Goal: Find specific page/section: Find specific page/section

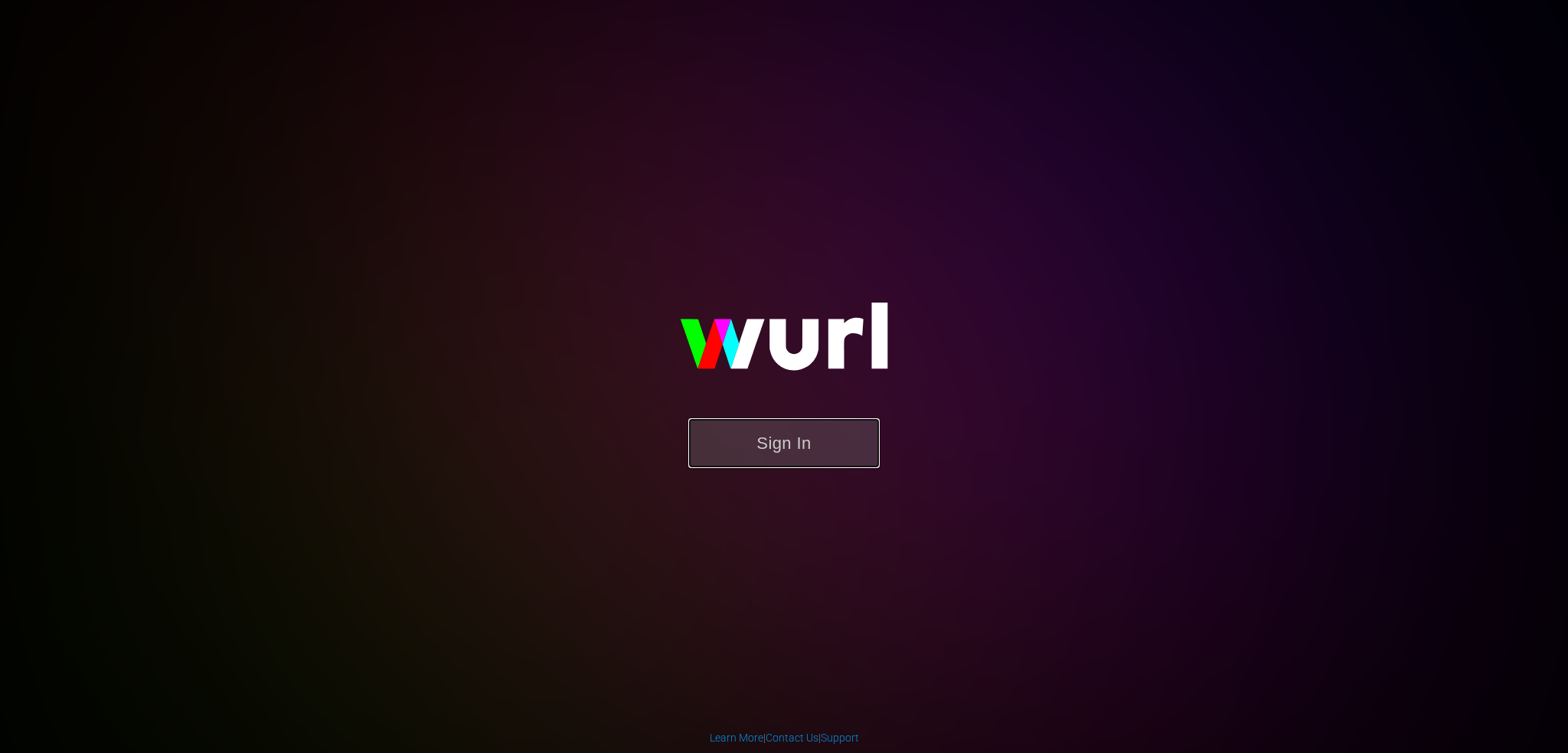
click at [796, 454] on button "Sign In" at bounding box center [784, 443] width 191 height 50
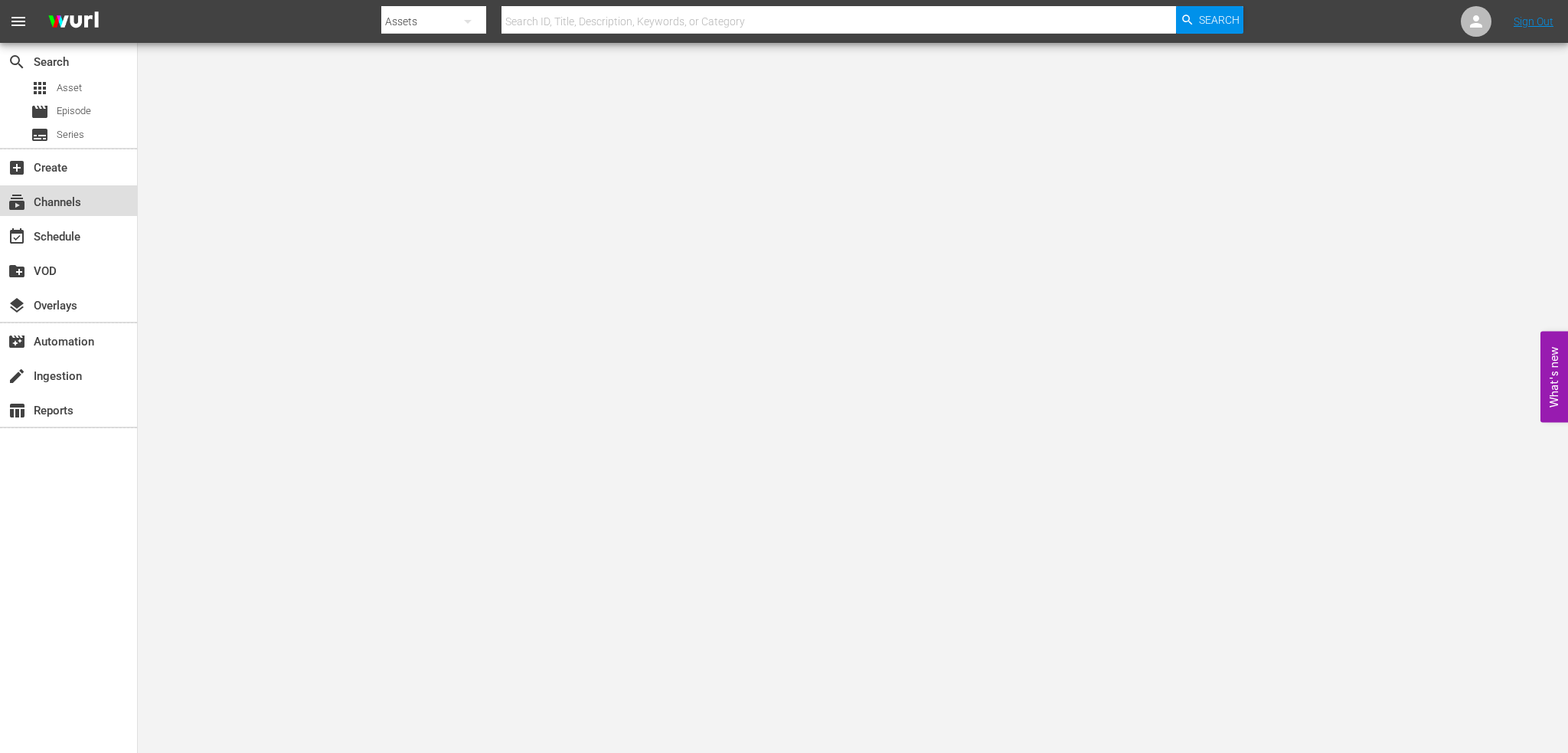
click at [34, 207] on div "subscriptions Channels" at bounding box center [43, 199] width 86 height 14
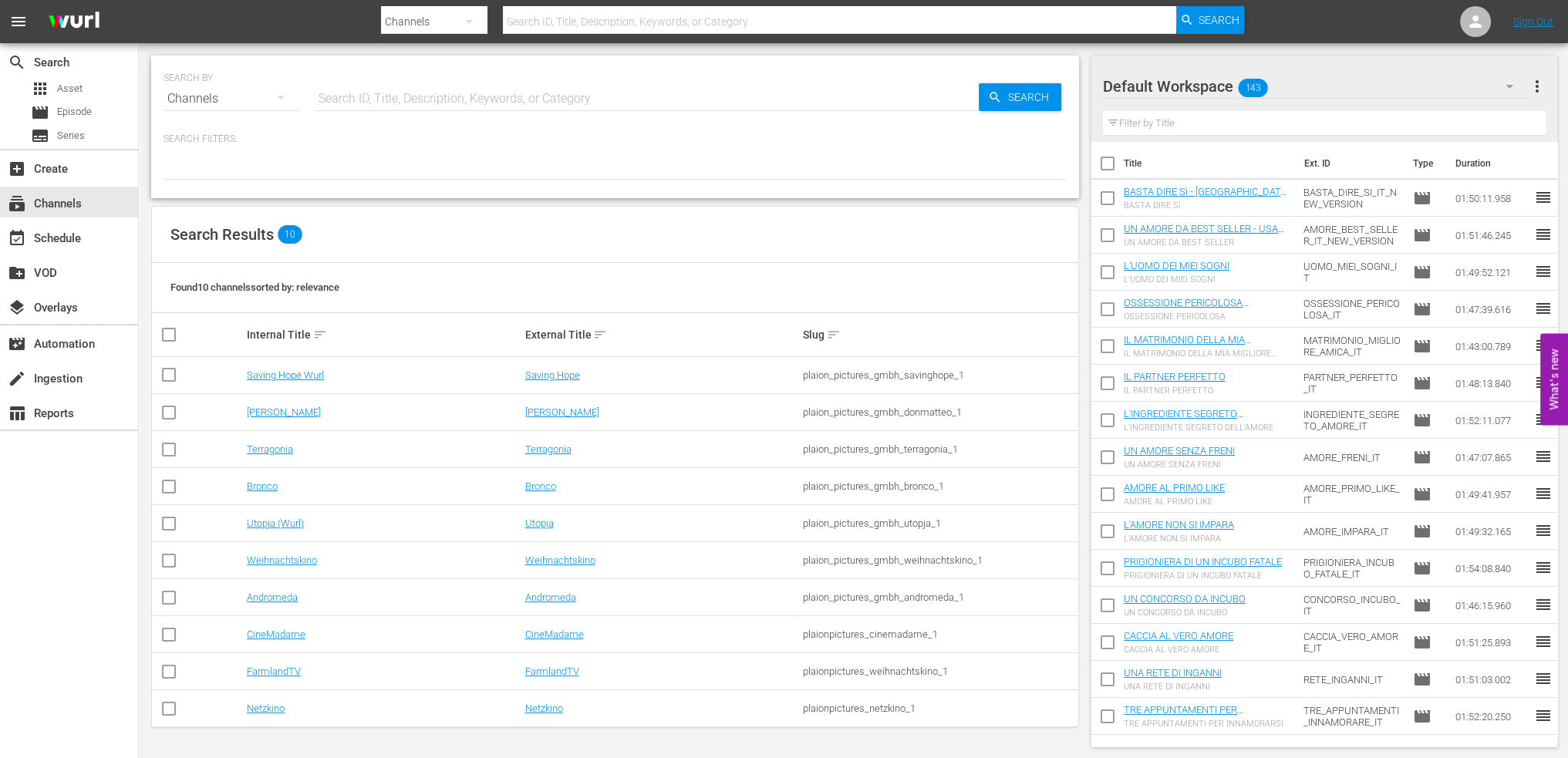
click at [267, 642] on td "CineMadame" at bounding box center [383, 635] width 277 height 37
click at [299, 632] on link "CineMadame" at bounding box center [276, 634] width 59 height 11
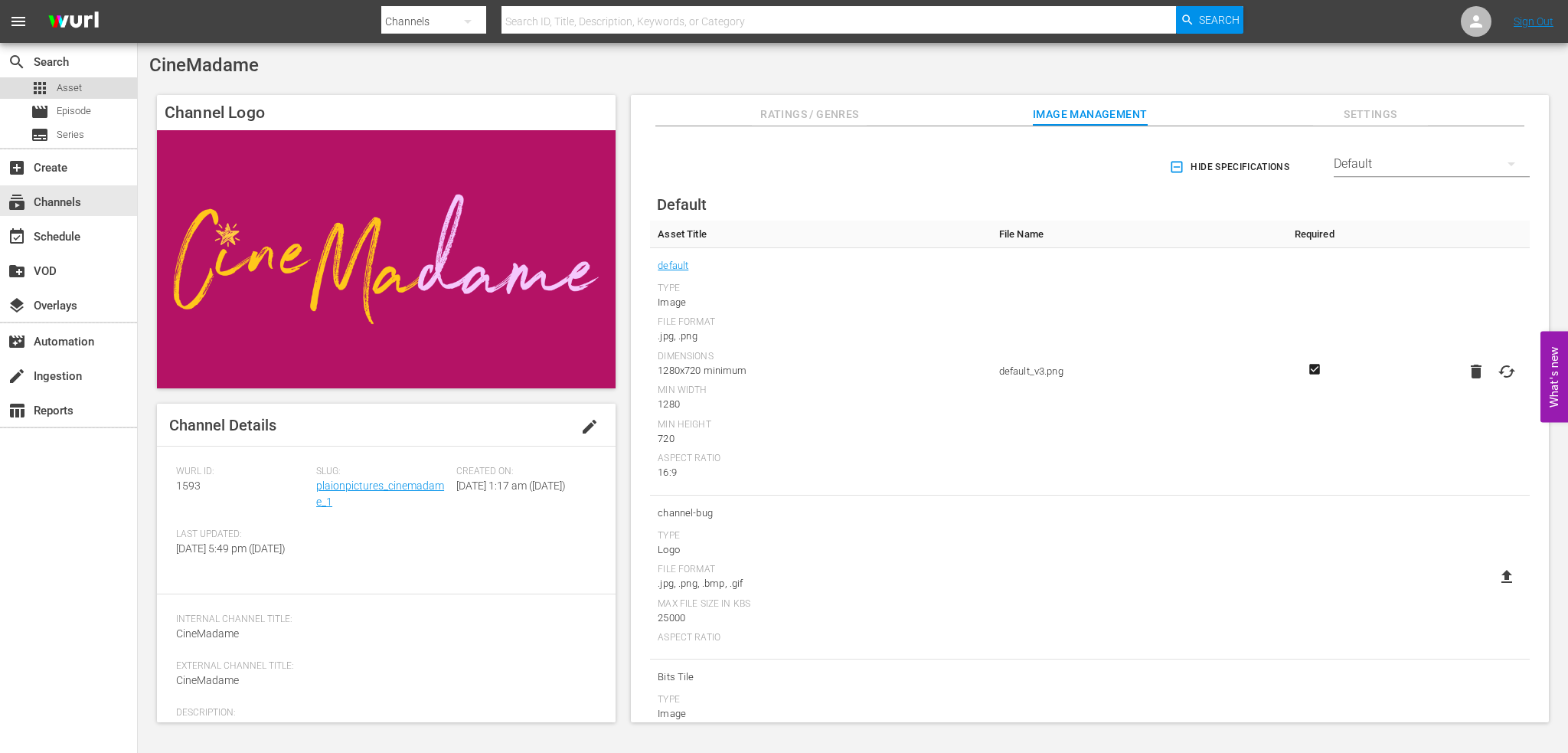
click at [55, 94] on div "apps Asset" at bounding box center [56, 88] width 51 height 21
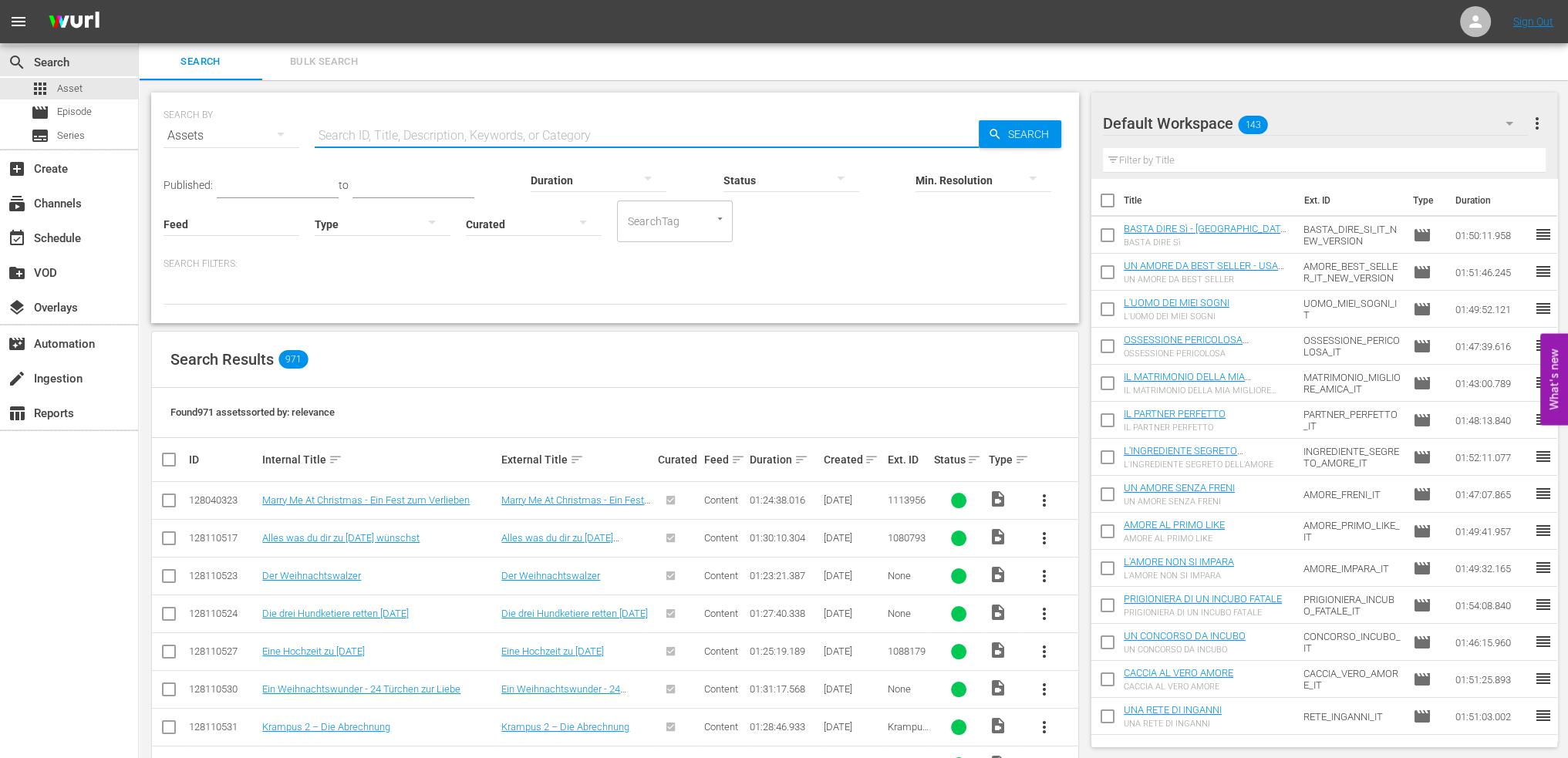
click at [441, 140] on input "text" at bounding box center [646, 135] width 664 height 37
type input "m"
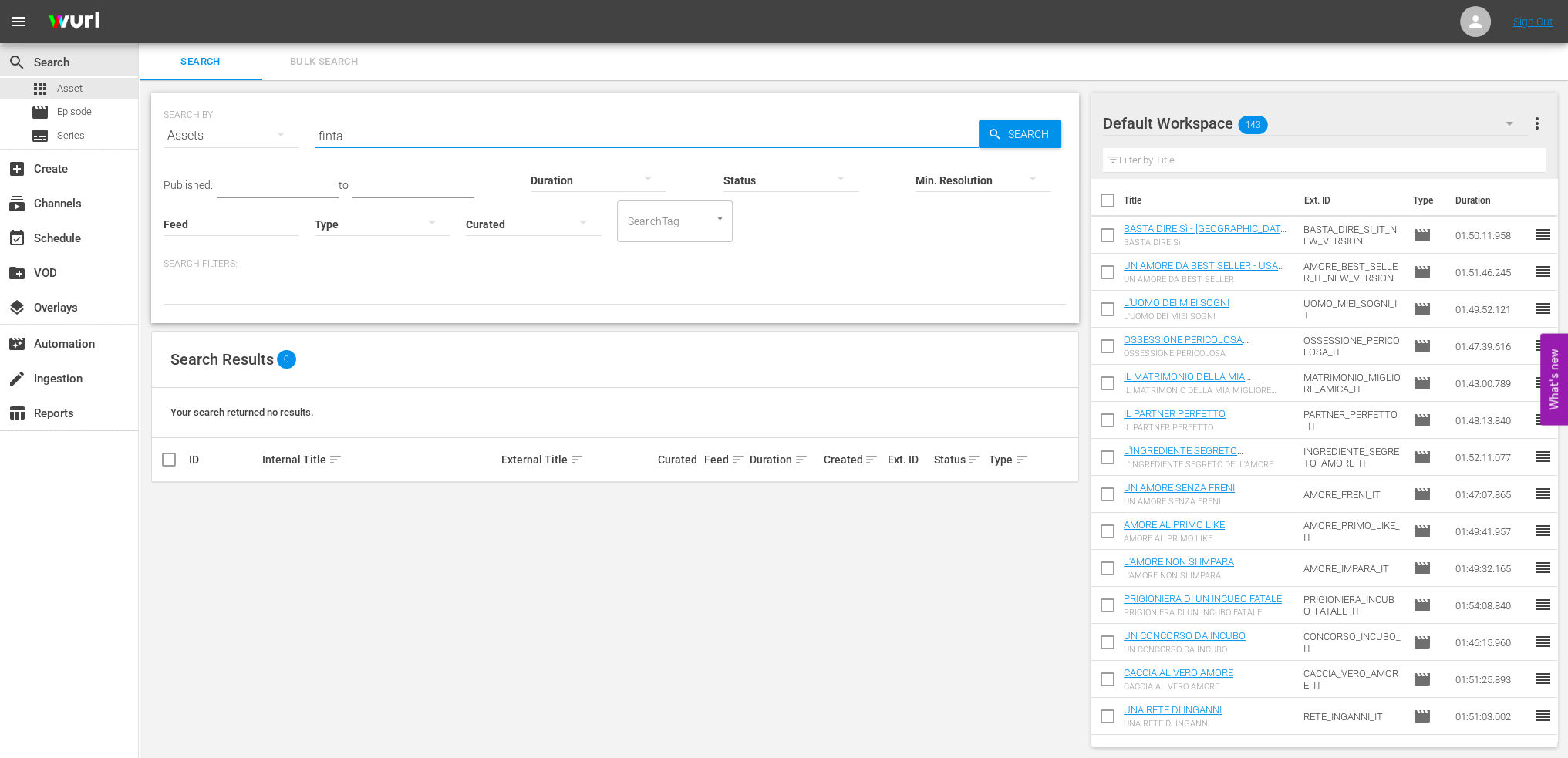
click at [441, 140] on input "finta" at bounding box center [646, 135] width 664 height 37
click at [439, 139] on input "finta" at bounding box center [646, 135] width 664 height 37
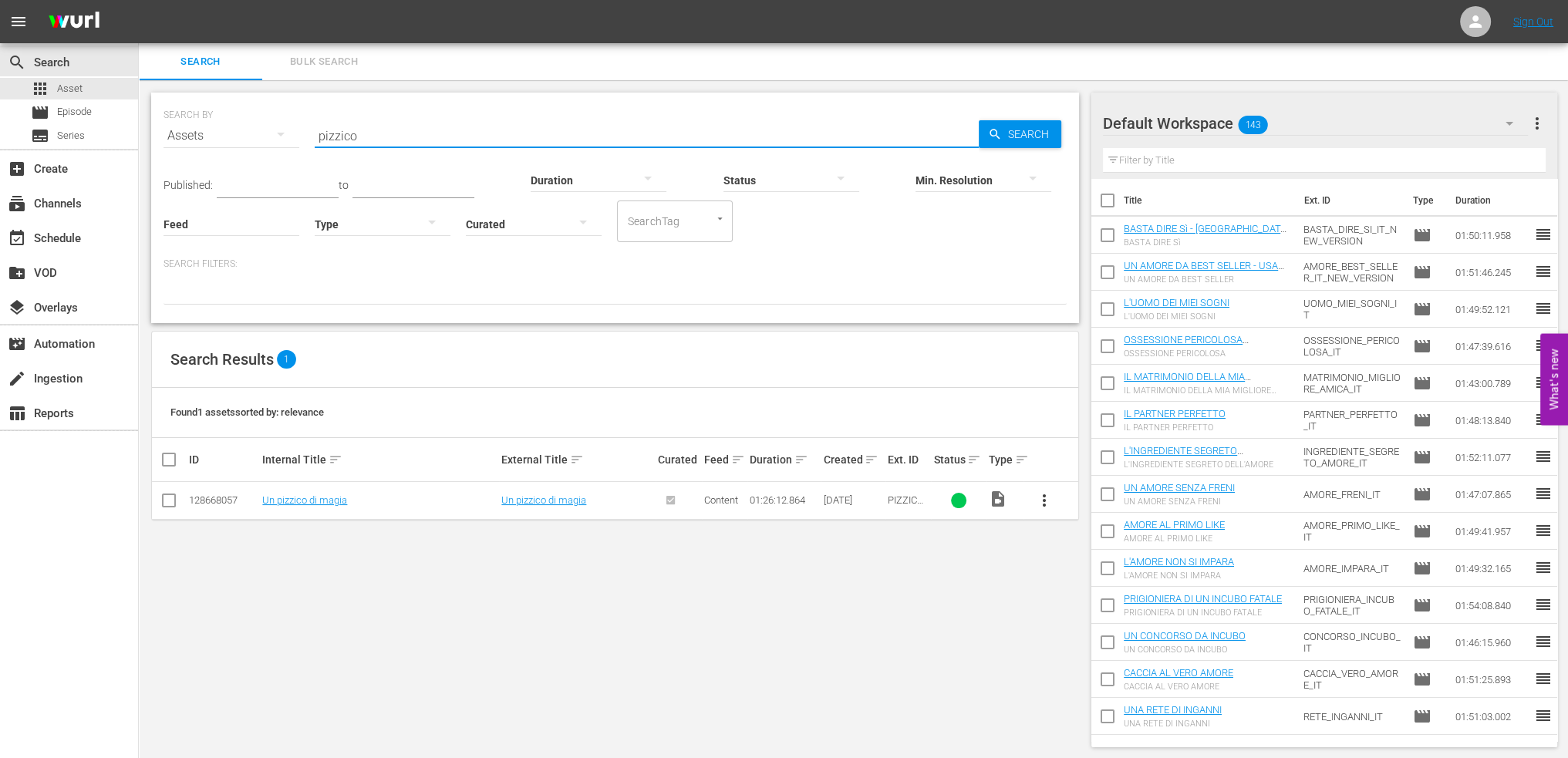
click at [439, 140] on input "pizzico" at bounding box center [646, 135] width 664 height 37
click at [772, 131] on input "popstar" at bounding box center [646, 135] width 664 height 37
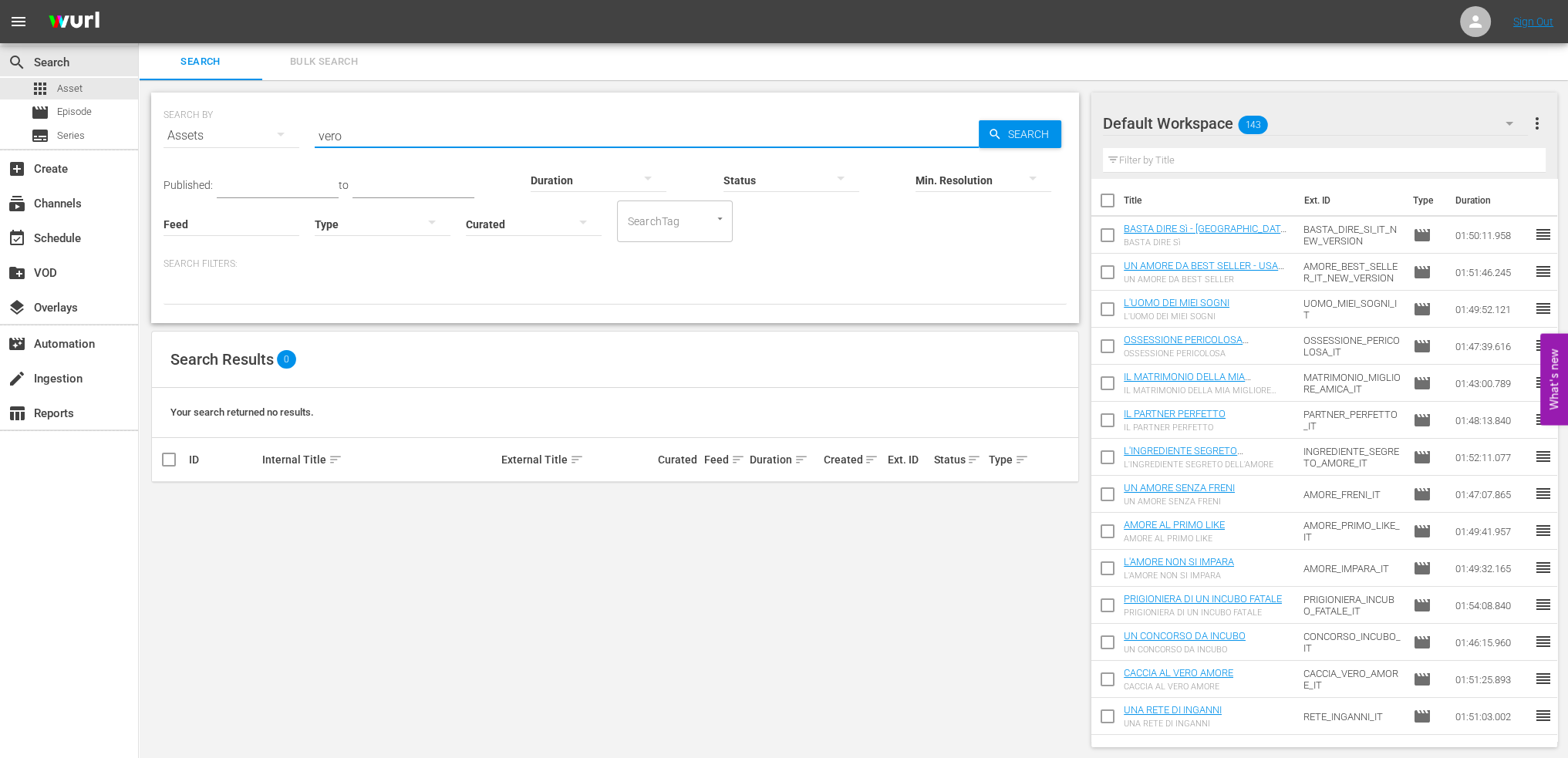
type input "vero"
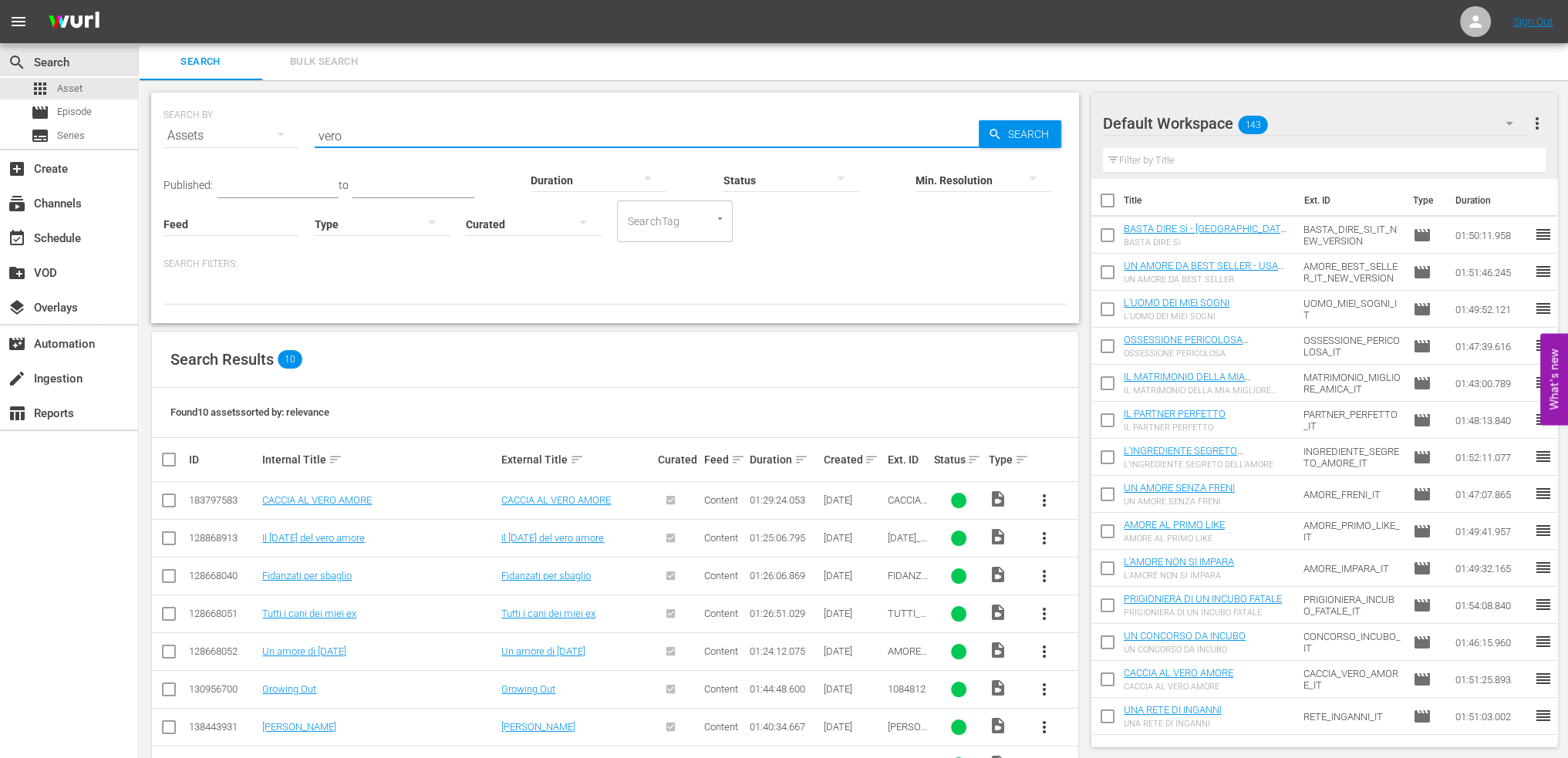
click at [407, 131] on input "vero" at bounding box center [646, 135] width 664 height 37
click at [542, 87] on div "SEARCH BY Search By Assets Search ID, Title, Description, Keywords, or Category…" at bounding box center [615, 484] width 952 height 808
